Goal: Complete application form

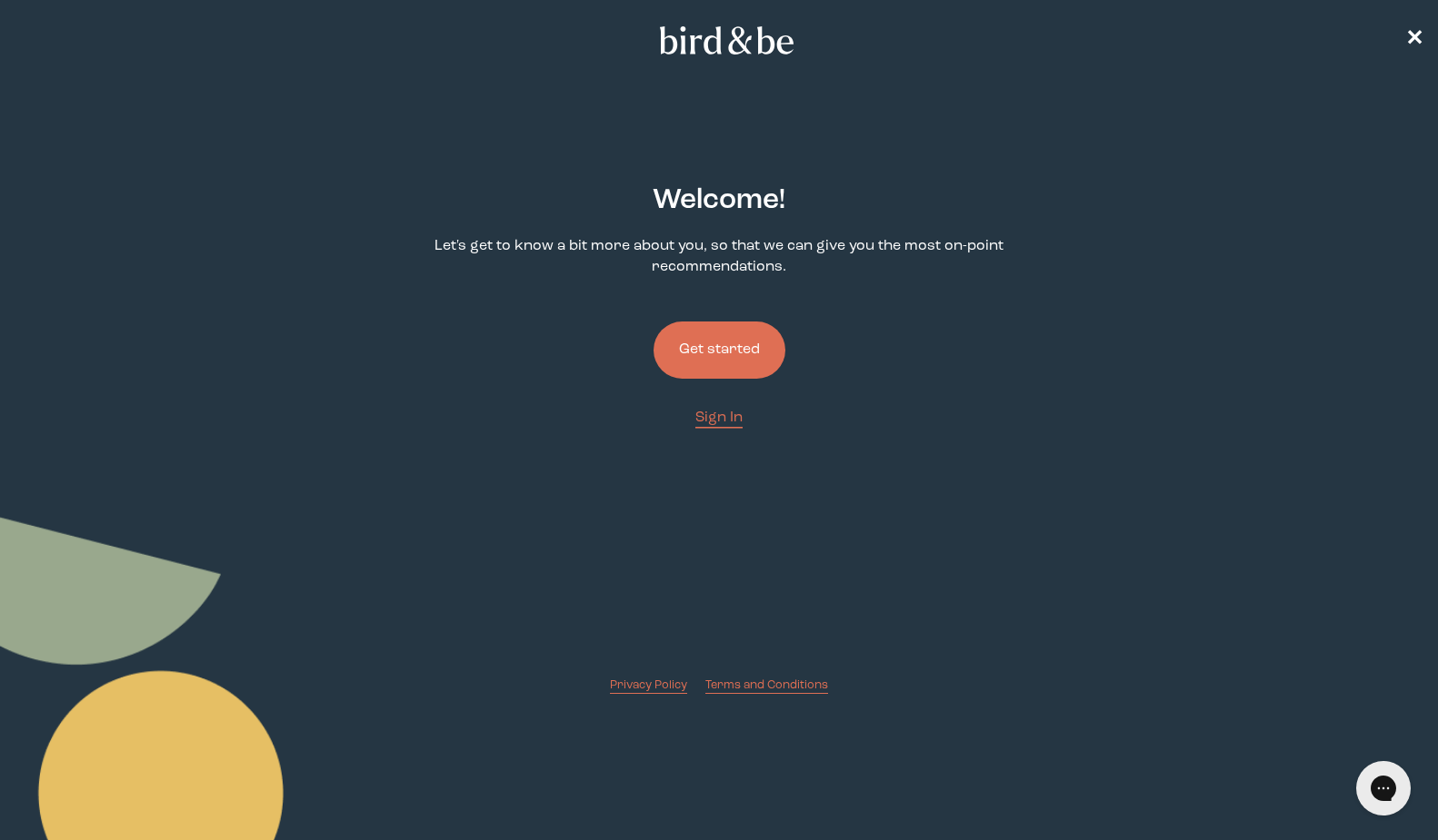
click at [710, 356] on button "Get started" at bounding box center [719, 350] width 132 height 57
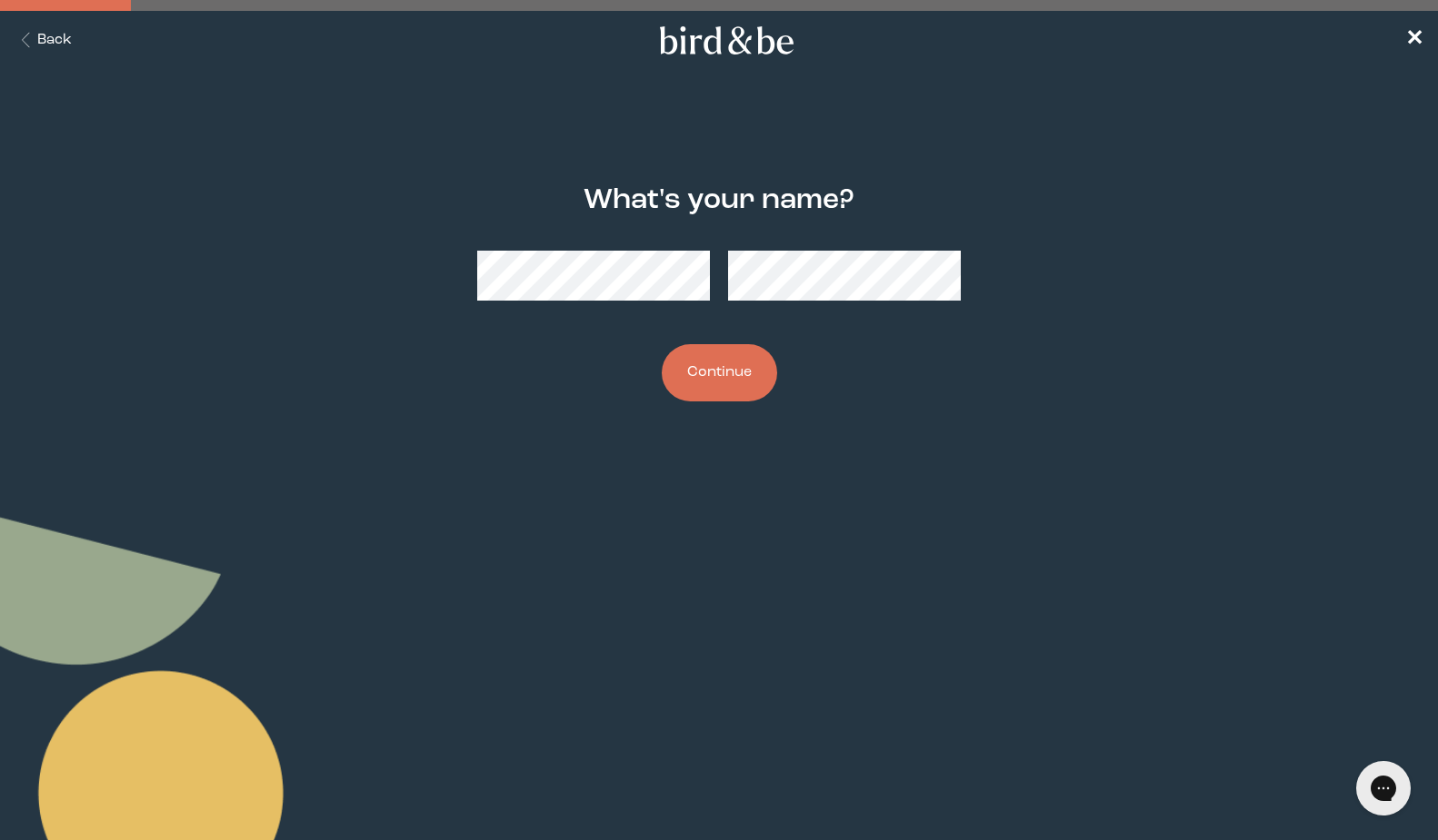
click at [27, 35] on icon "Back Button" at bounding box center [26, 40] width 23 height 16
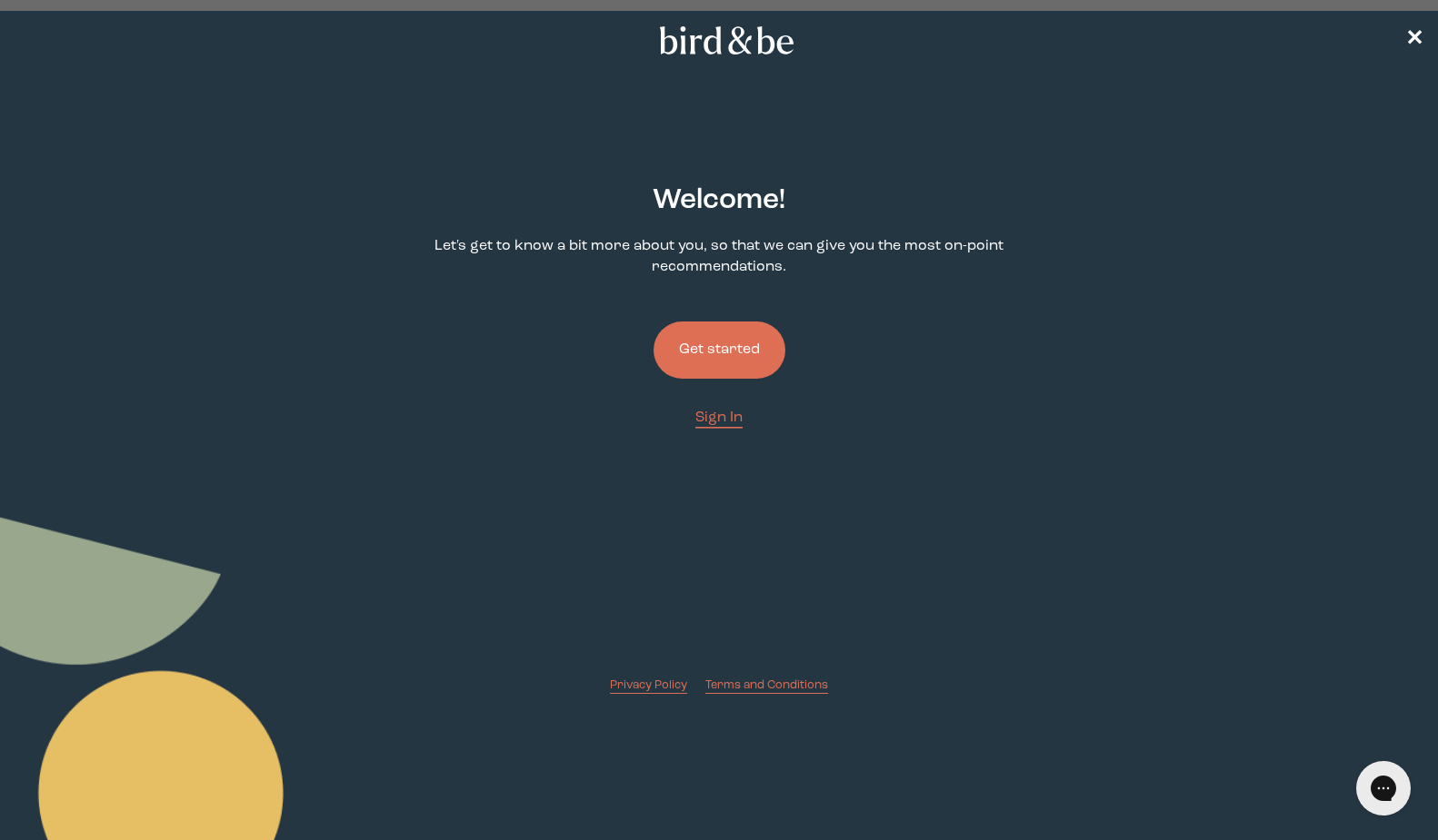
click at [687, 333] on button "Get started" at bounding box center [719, 350] width 132 height 57
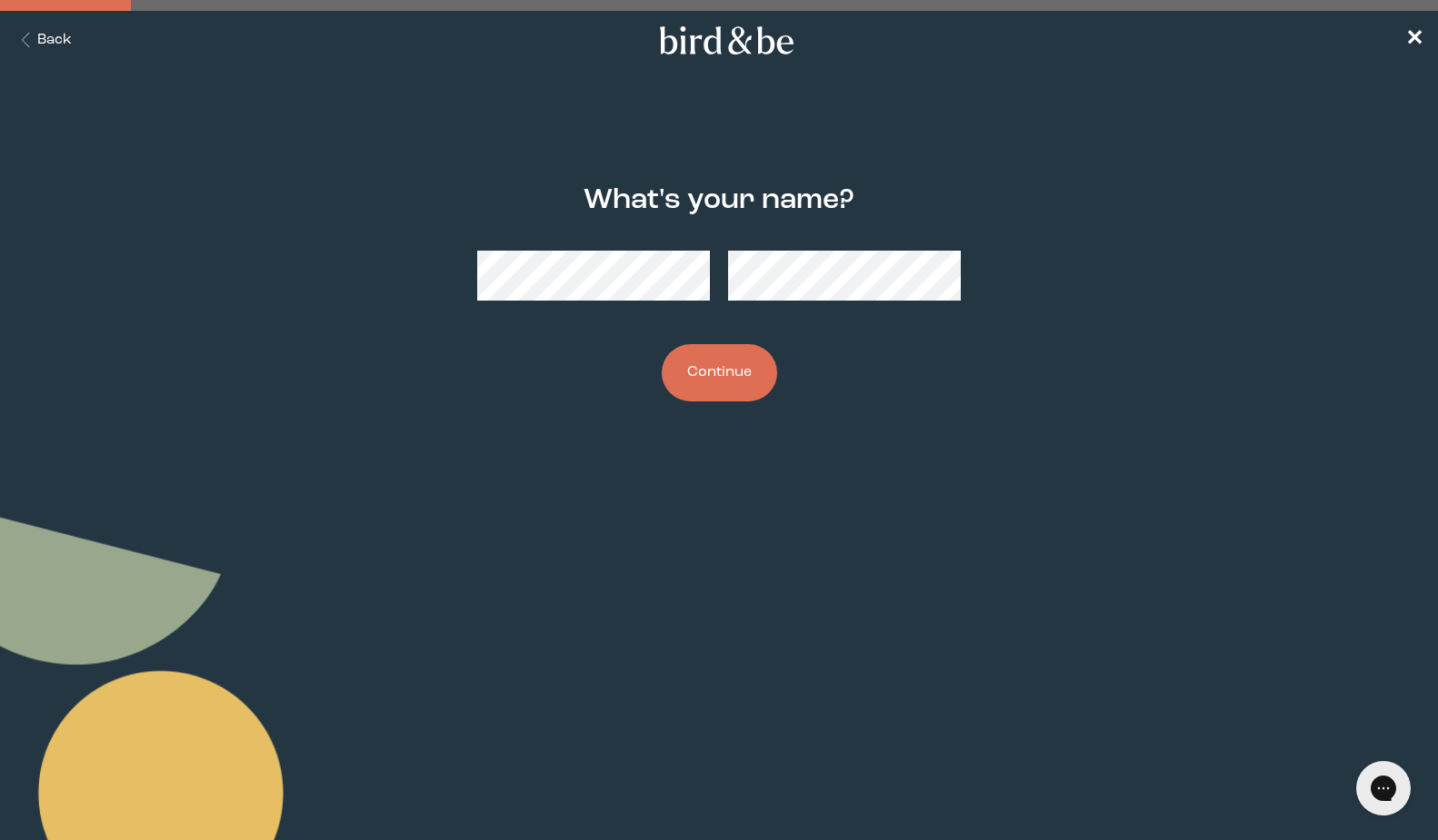
click at [731, 376] on button "Continue" at bounding box center [719, 373] width 116 height 57
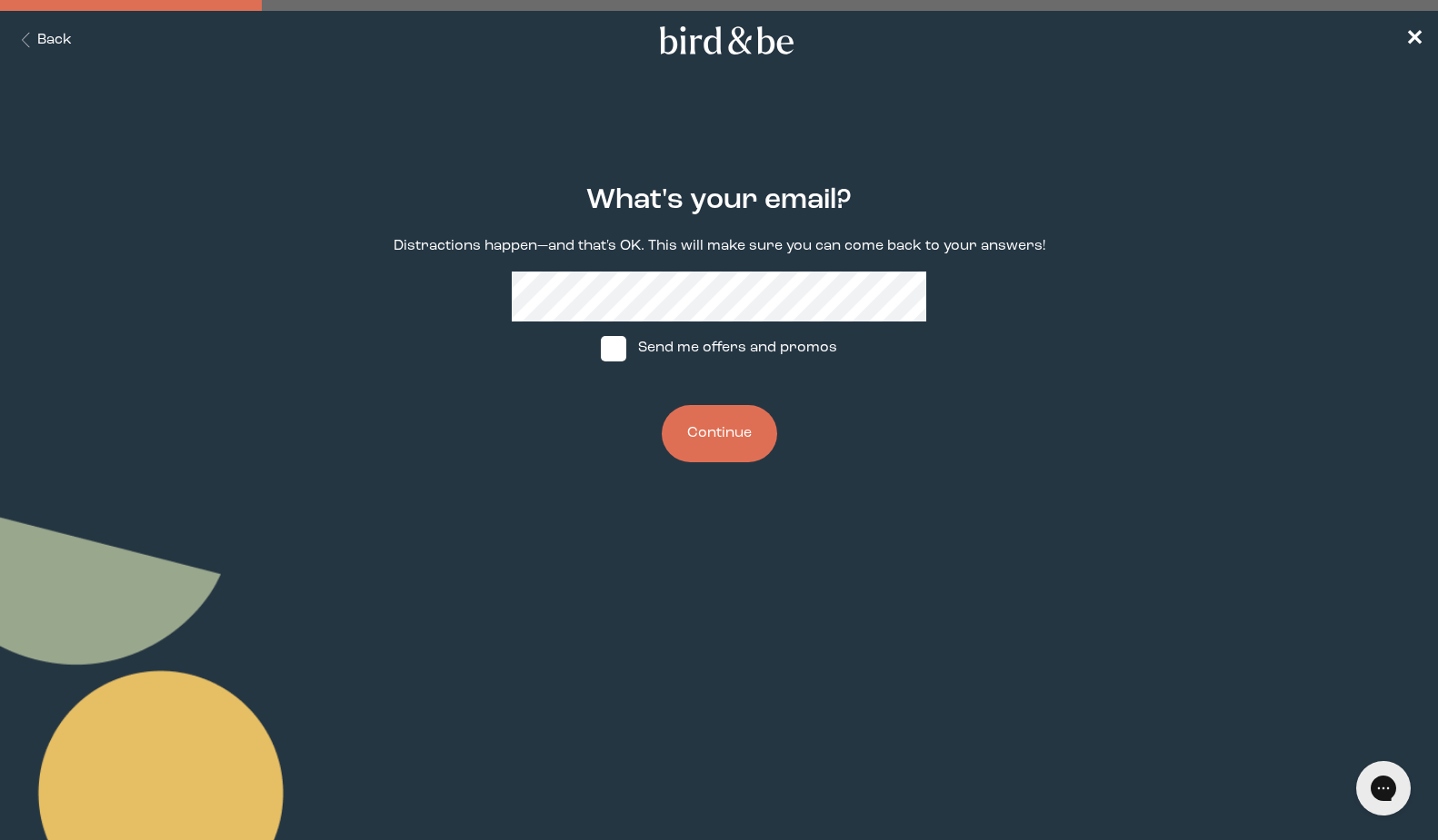
click at [732, 435] on button "Continue" at bounding box center [719, 434] width 116 height 57
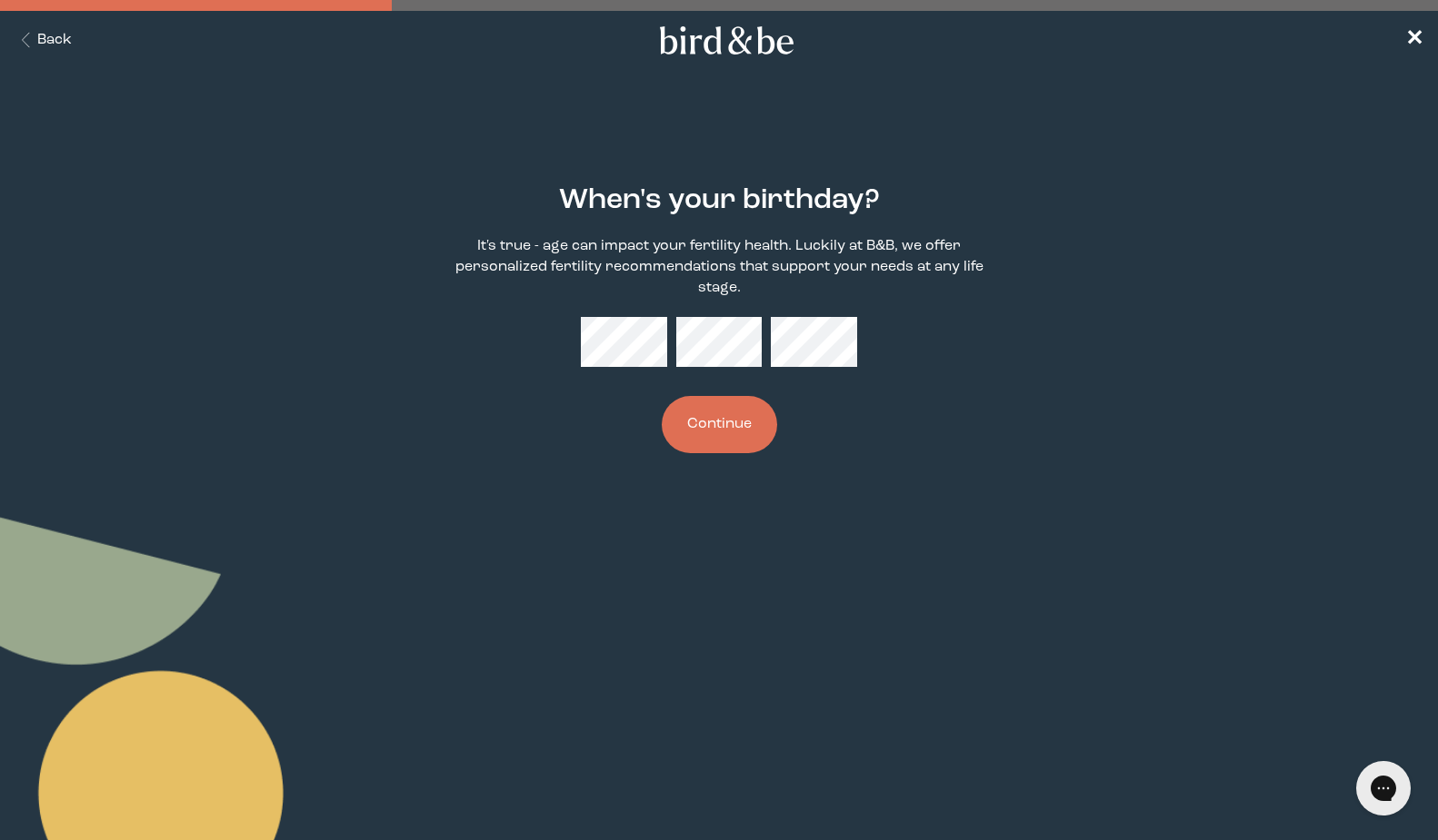
click at [744, 420] on button "Continue" at bounding box center [719, 425] width 116 height 57
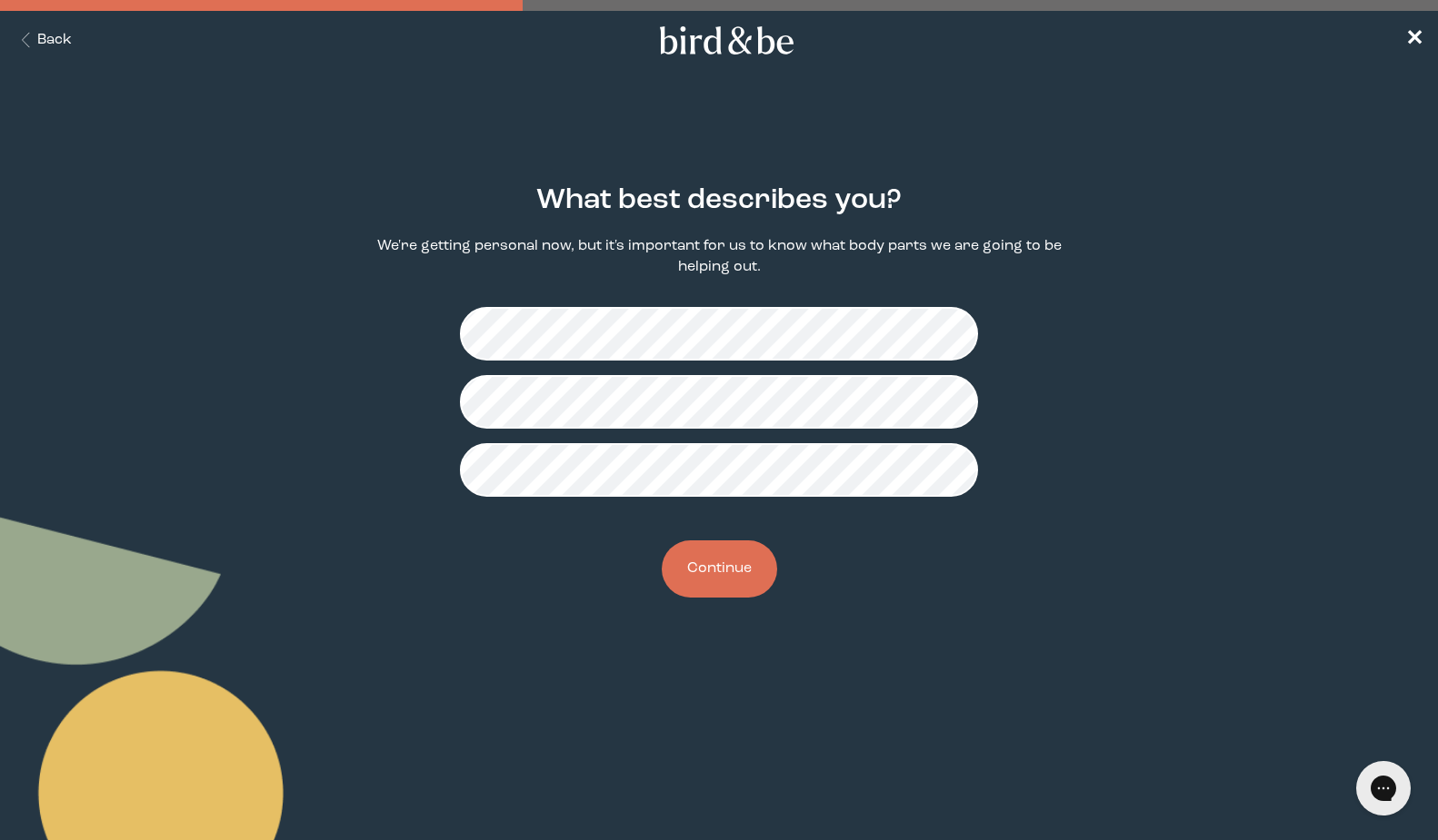
click at [716, 582] on button "Continue" at bounding box center [719, 570] width 116 height 57
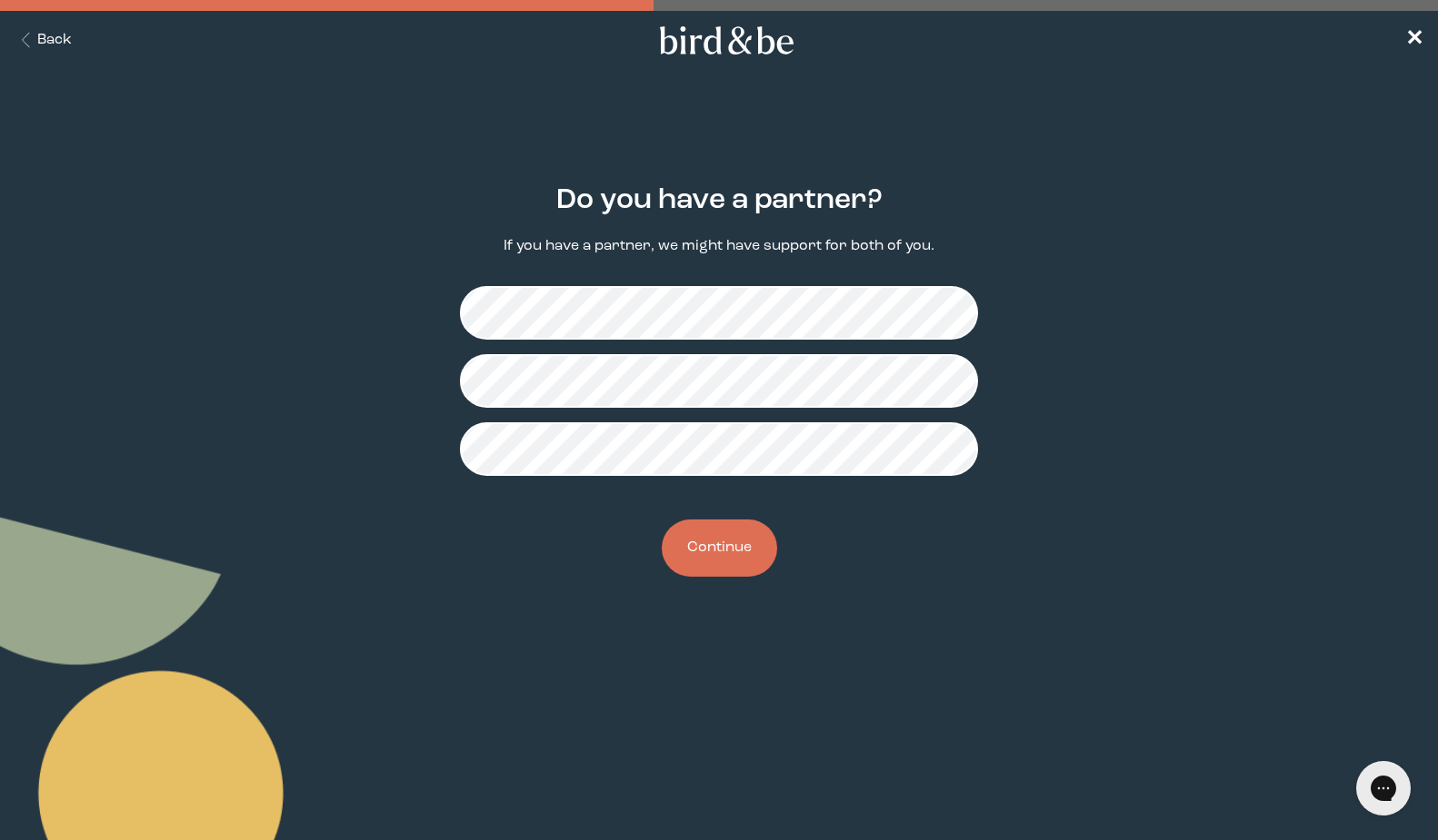
click at [711, 558] on button "Continue" at bounding box center [719, 548] width 116 height 57
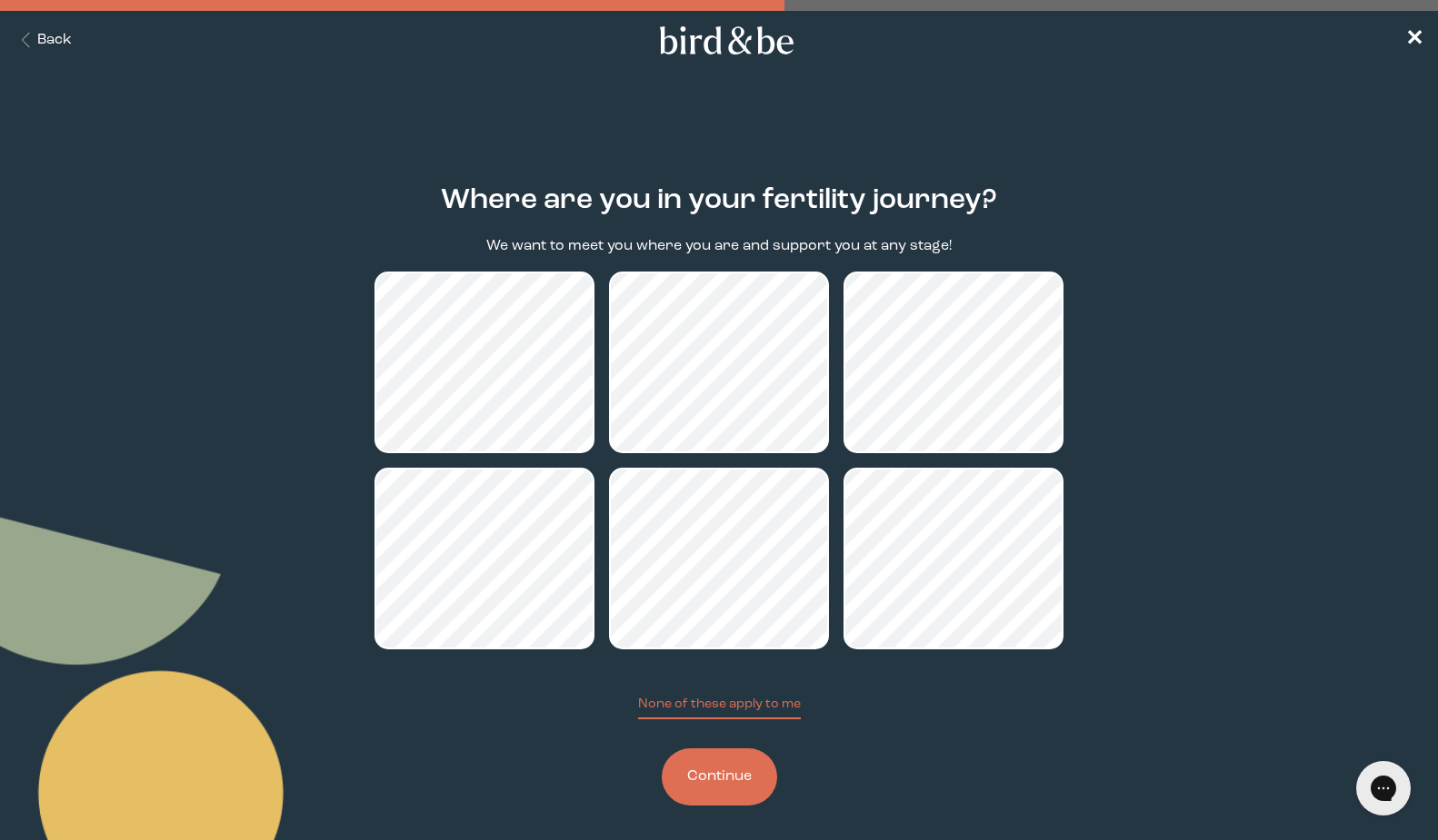
click at [737, 778] on button "Continue" at bounding box center [719, 777] width 116 height 57
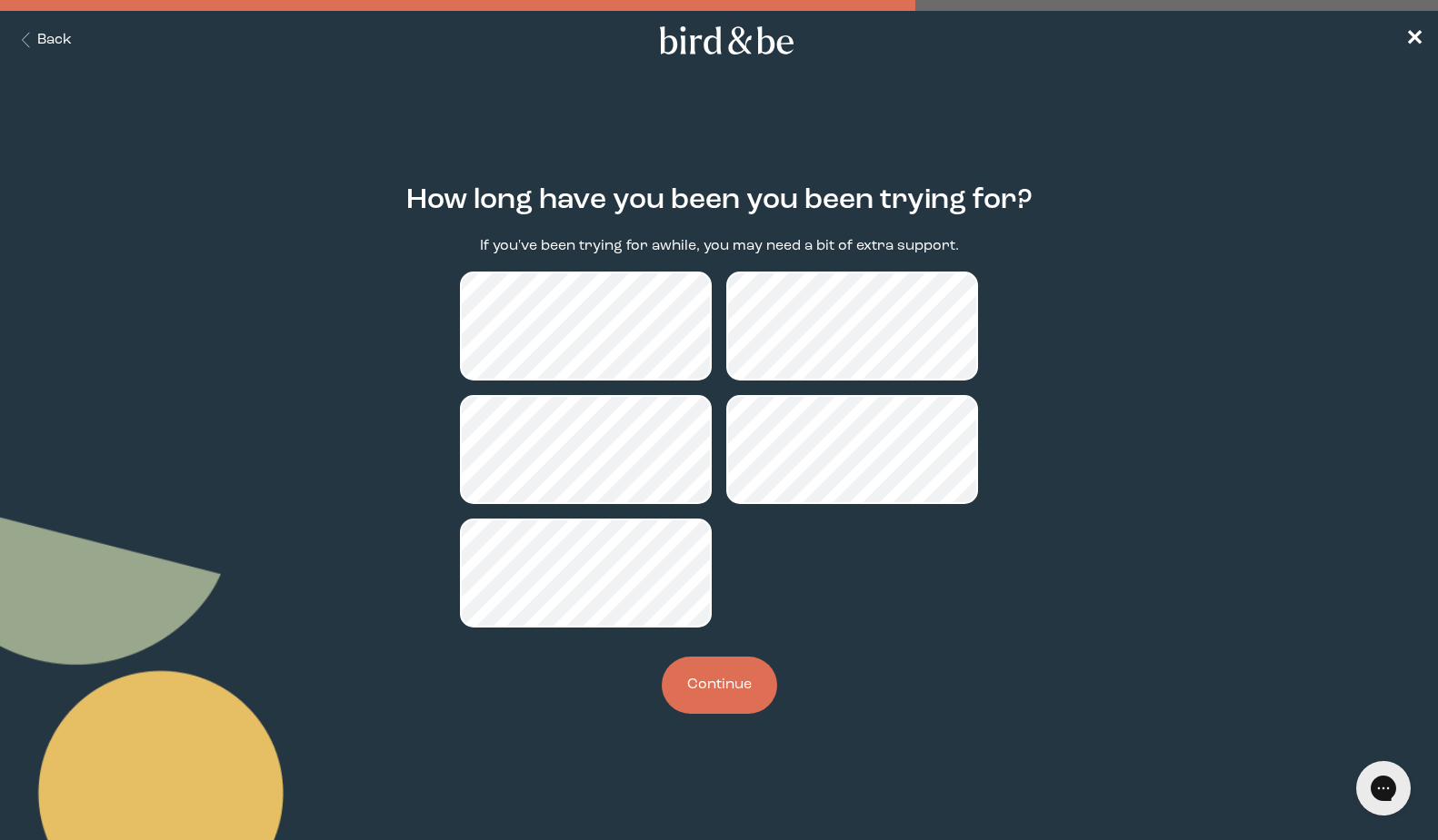
click at [750, 705] on button "Continue" at bounding box center [719, 685] width 116 height 57
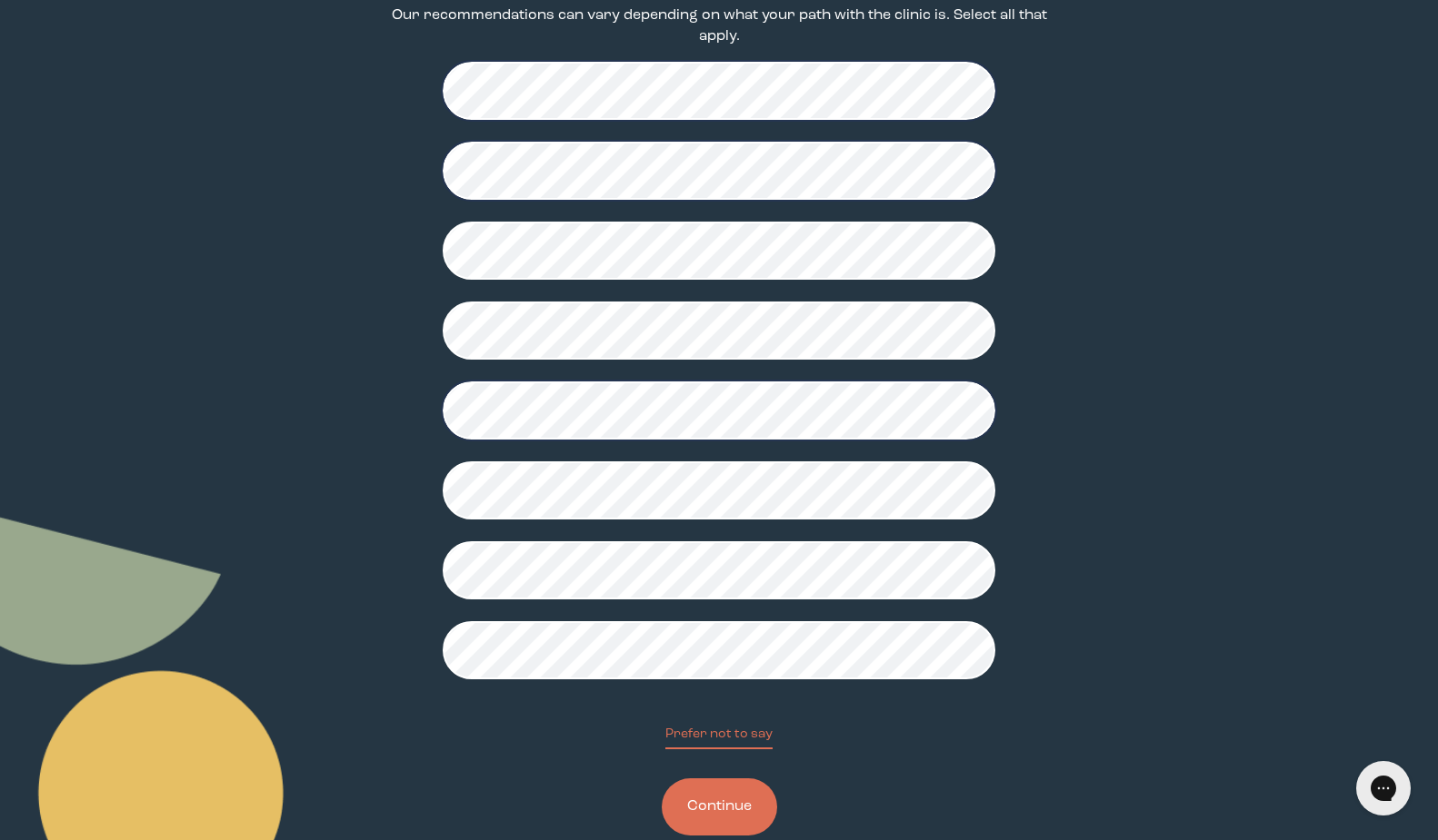
scroll to position [236, 0]
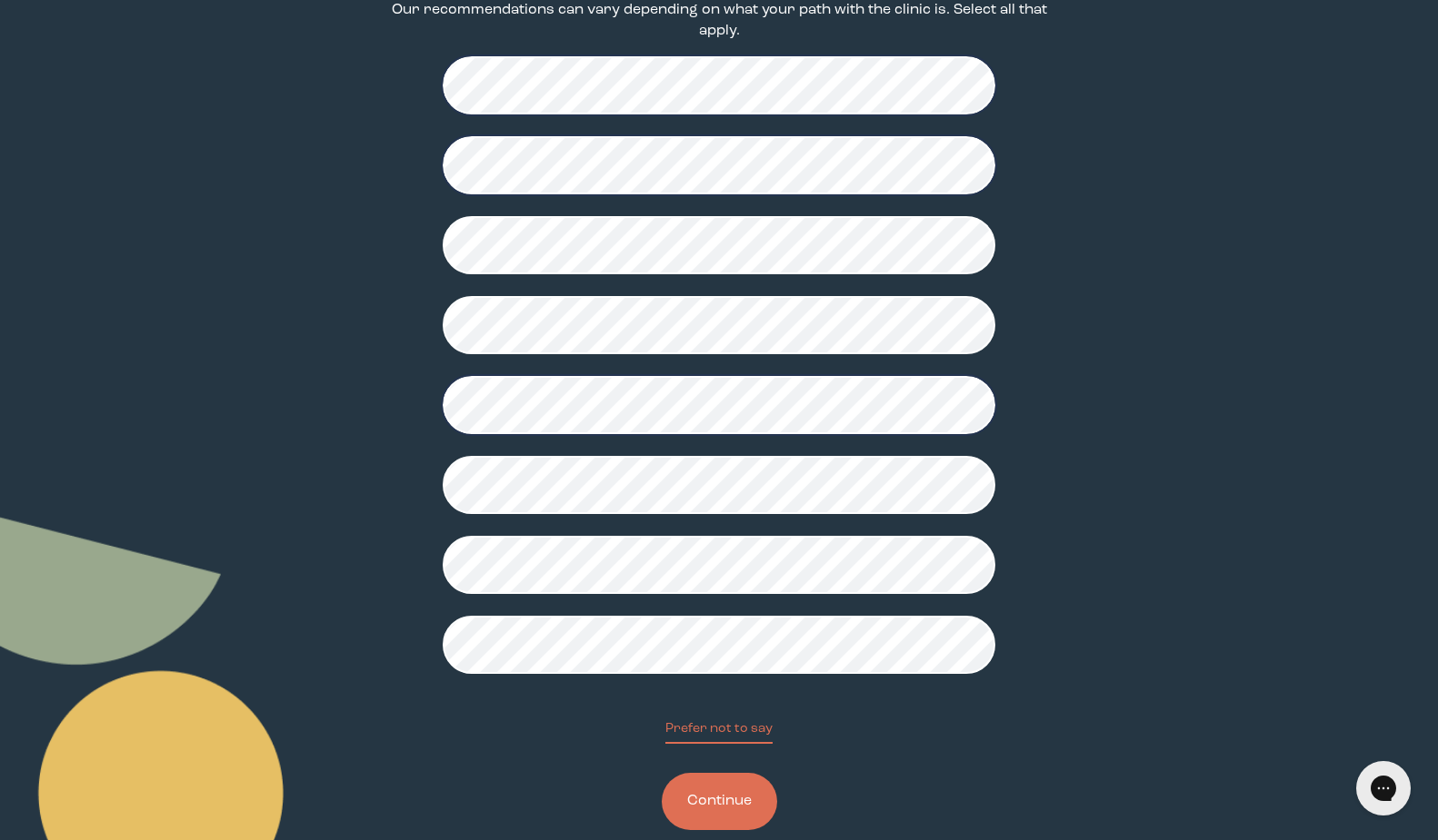
click at [700, 797] on button "Continue" at bounding box center [719, 802] width 116 height 57
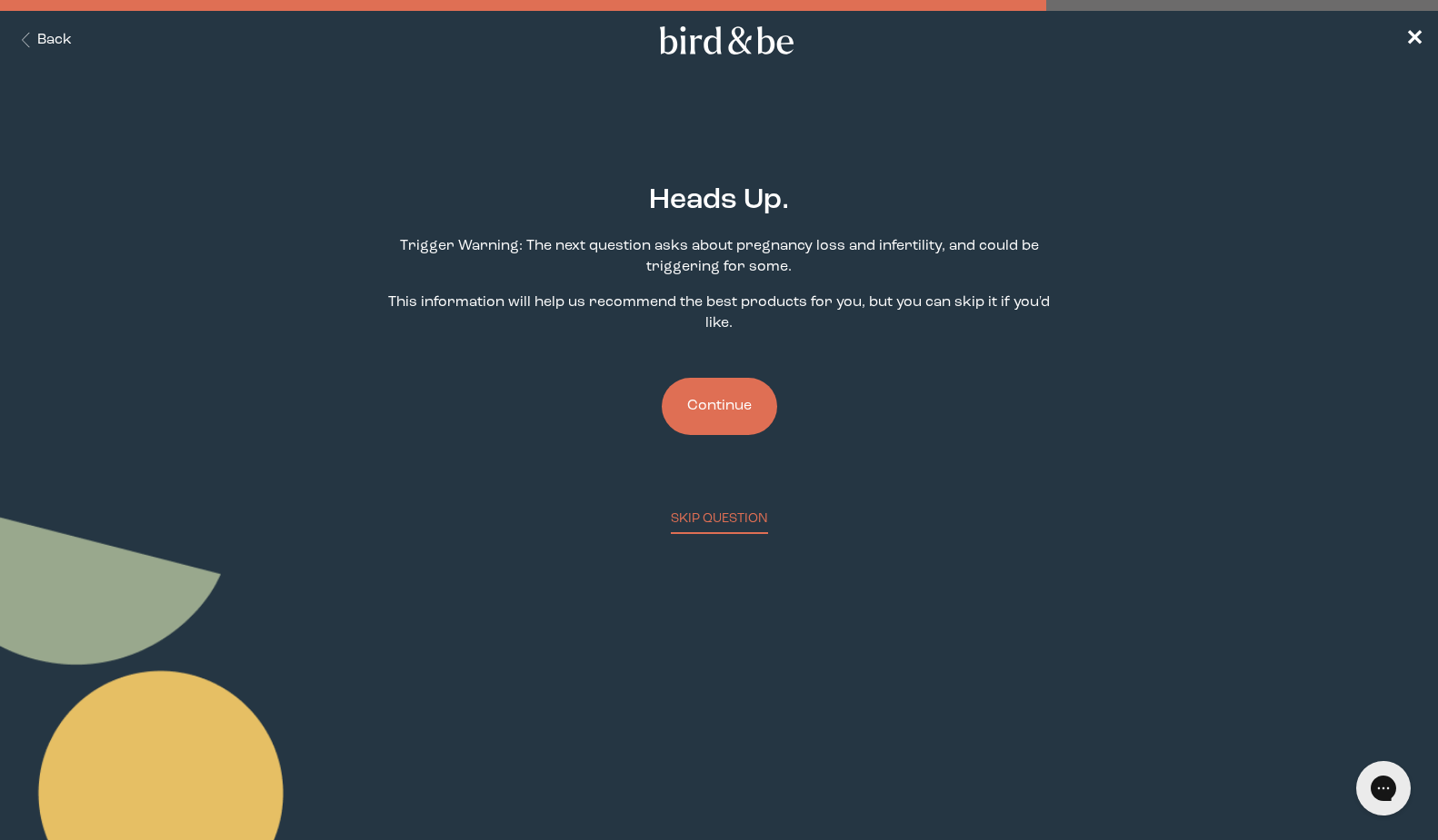
click at [718, 378] on button "Continue" at bounding box center [719, 407] width 116 height 57
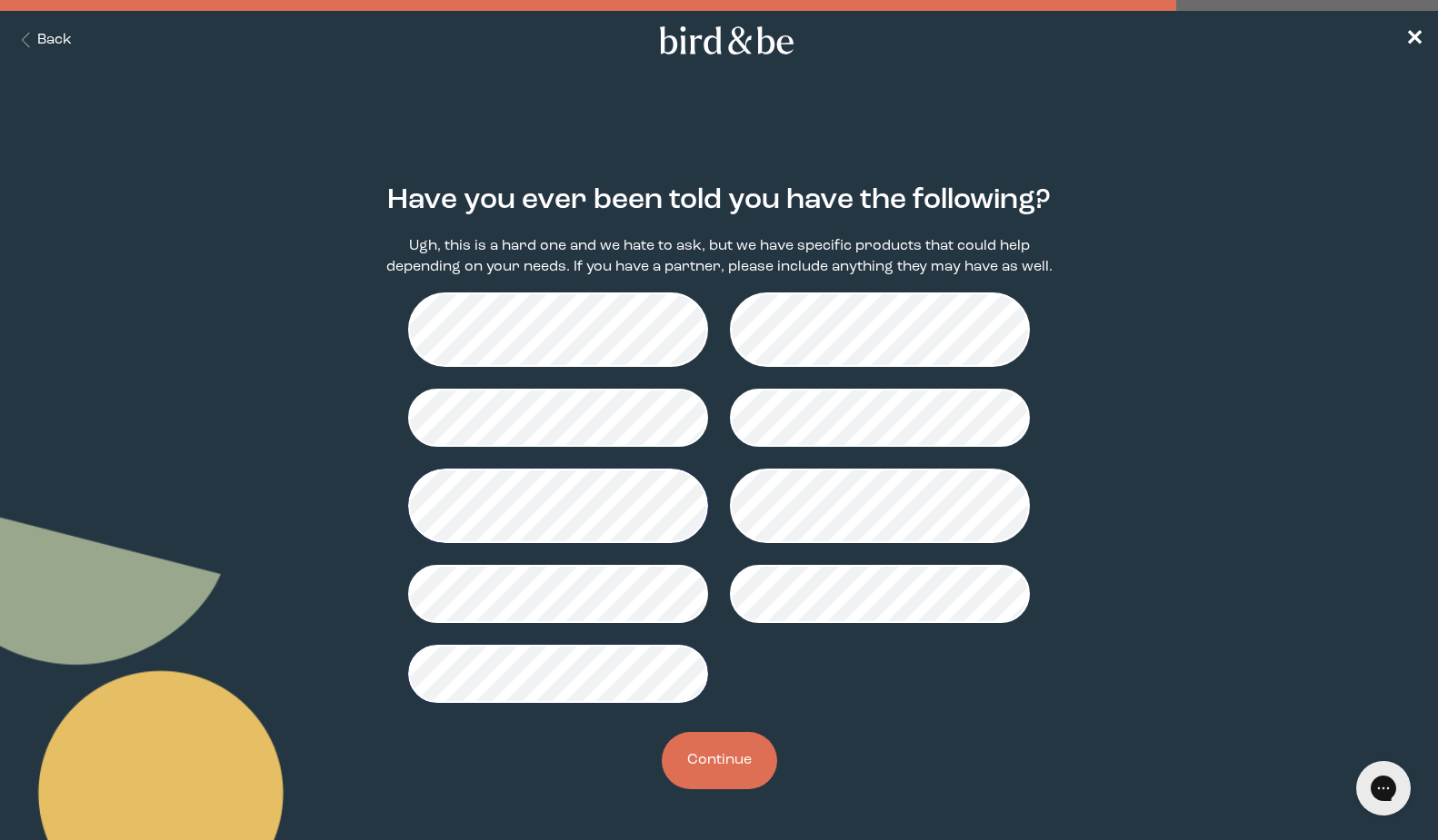
click at [695, 763] on button "Continue" at bounding box center [719, 761] width 116 height 57
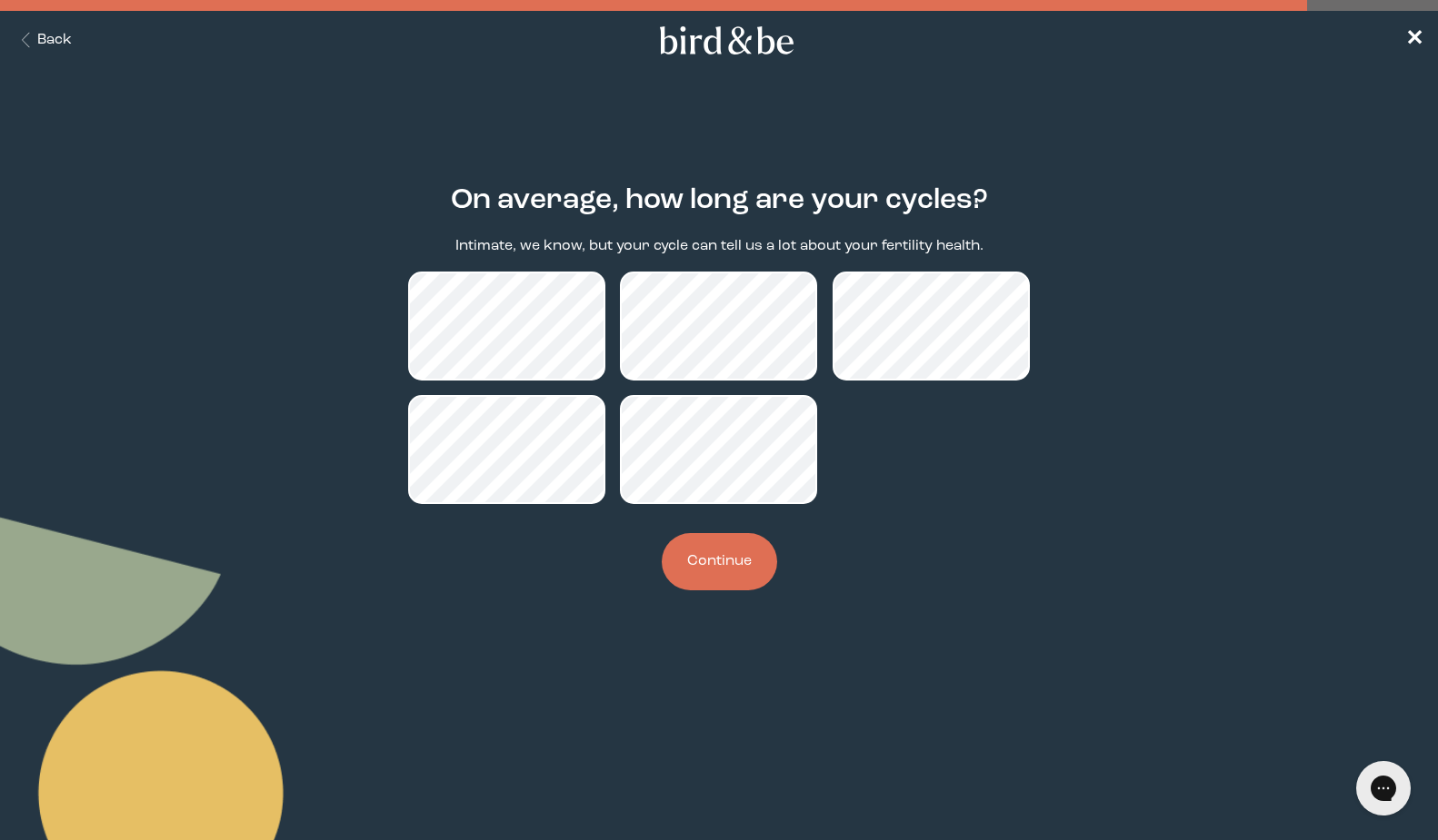
click at [703, 583] on button "Continue" at bounding box center [719, 562] width 116 height 57
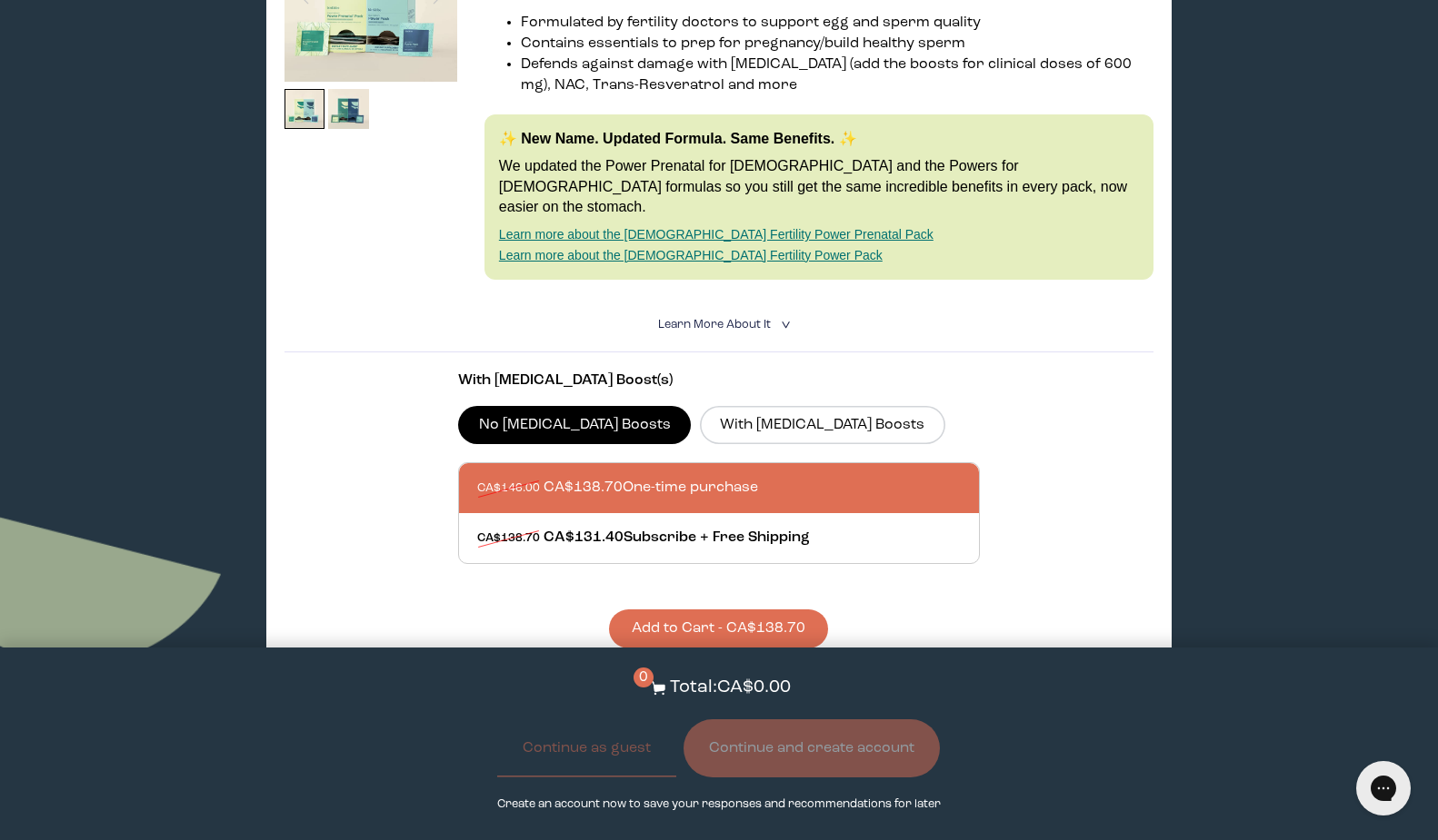
scroll to position [433, 0]
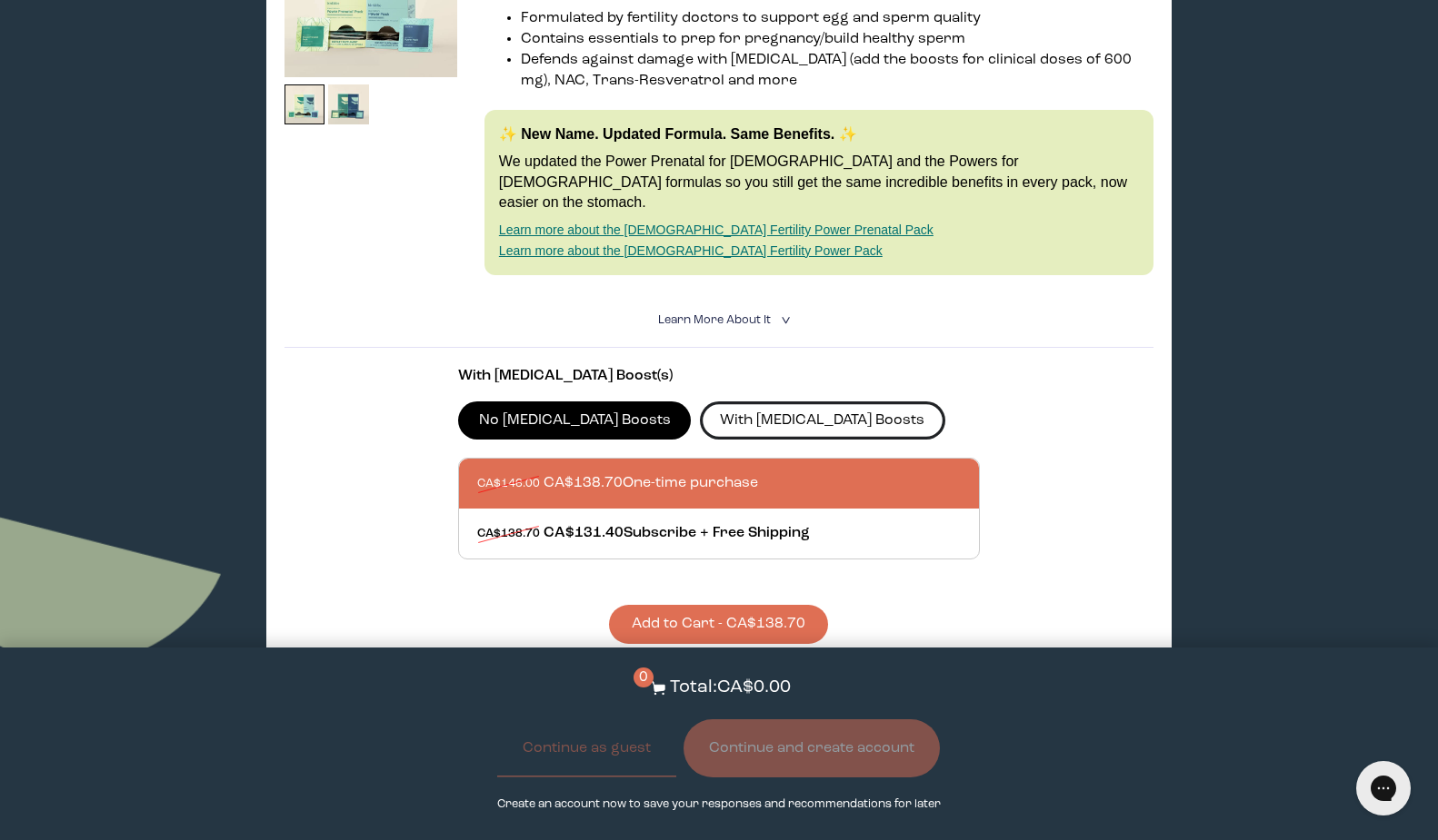
click at [725, 402] on label "With [MEDICAL_DATA] Boosts" at bounding box center [822, 420] width 246 height 38
click at [0, 0] on input "With [MEDICAL_DATA] Boosts" at bounding box center [0, 0] width 0 height 0
click at [606, 402] on label "No [MEDICAL_DATA] Boosts" at bounding box center [574, 420] width 233 height 38
click at [0, 0] on input "No [MEDICAL_DATA] Boosts" at bounding box center [0, 0] width 0 height 0
click at [710, 403] on label "With [MEDICAL_DATA] Boosts" at bounding box center [822, 420] width 246 height 38
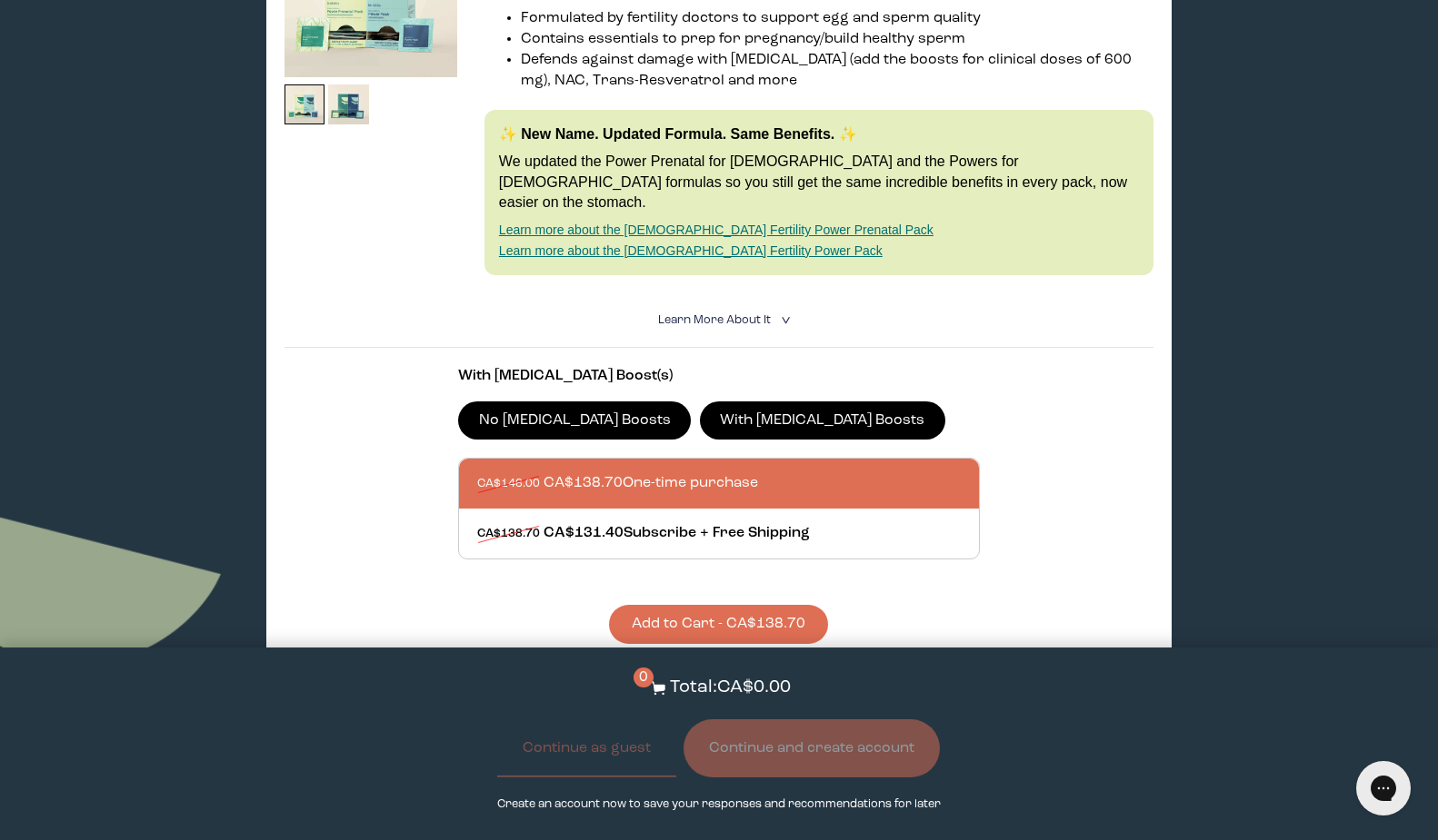
click at [0, 0] on input "With [MEDICAL_DATA] Boosts" at bounding box center [0, 0] width 0 height 0
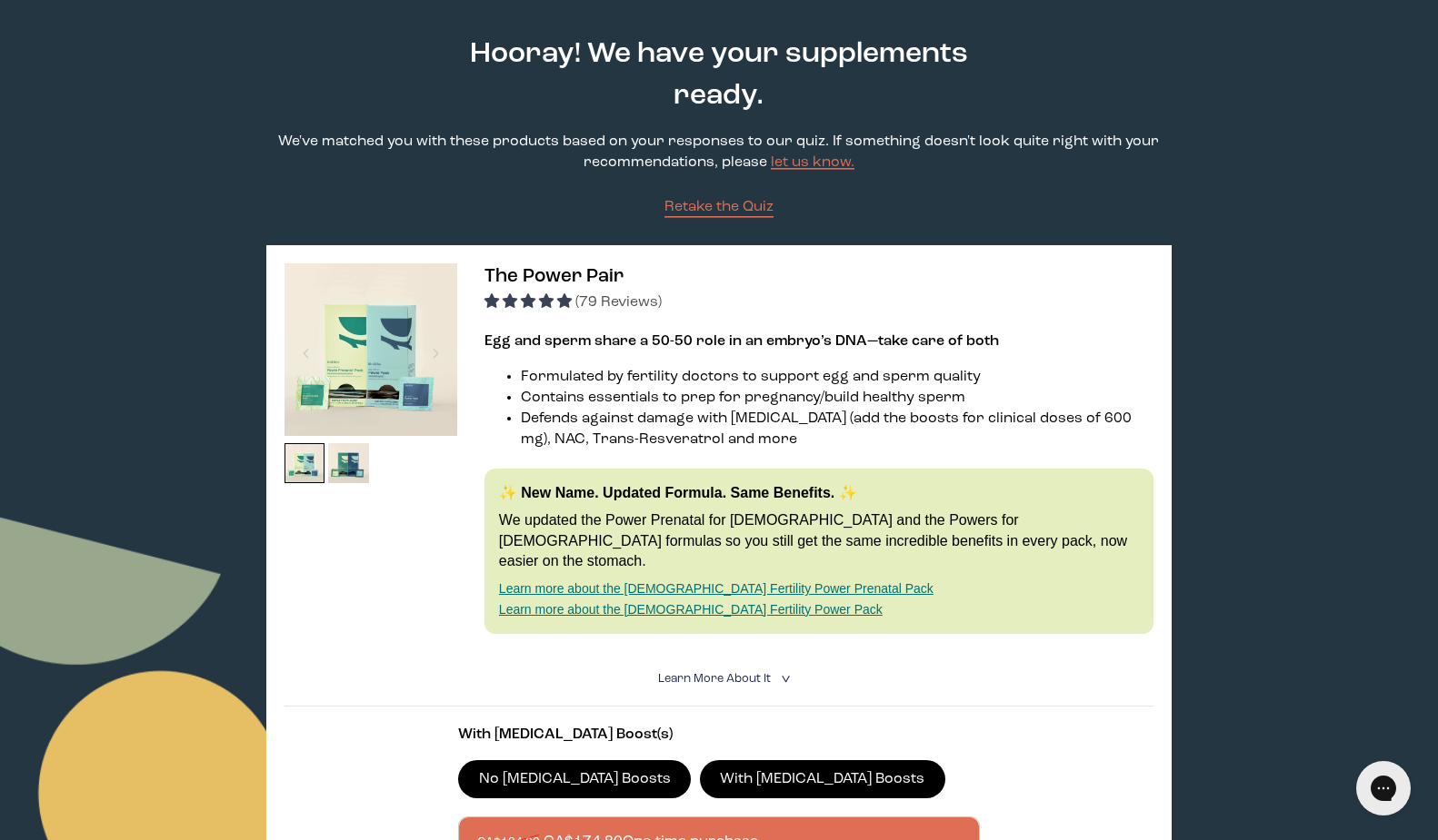
scroll to position [0, 0]
